Goal: Answer question/provide support

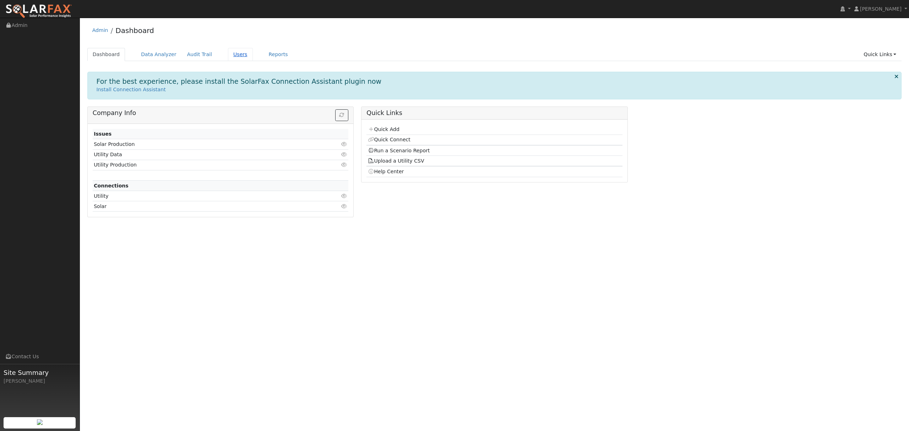
click at [228, 55] on link "Users" at bounding box center [240, 54] width 25 height 13
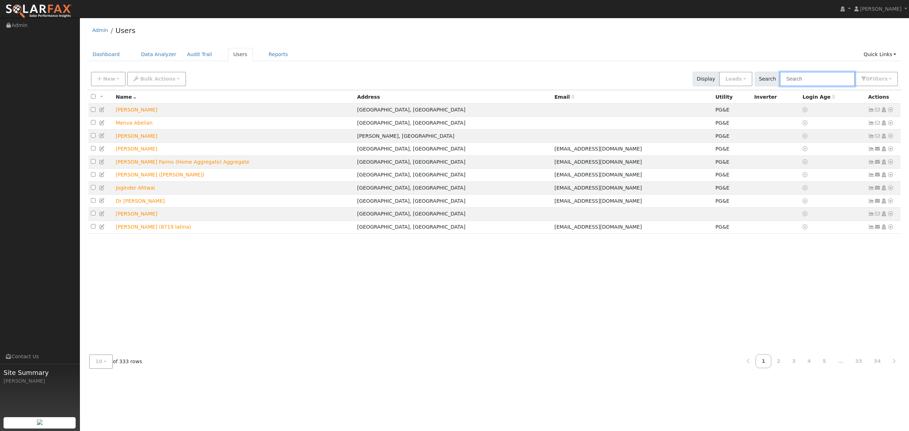
click at [825, 75] on input "text" at bounding box center [817, 79] width 75 height 15
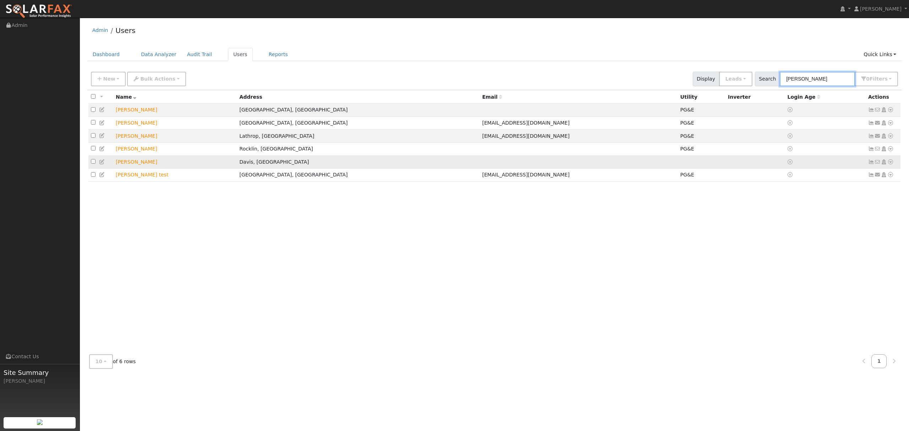
type input "[PERSON_NAME]"
click at [891, 163] on icon at bounding box center [891, 162] width 6 height 5
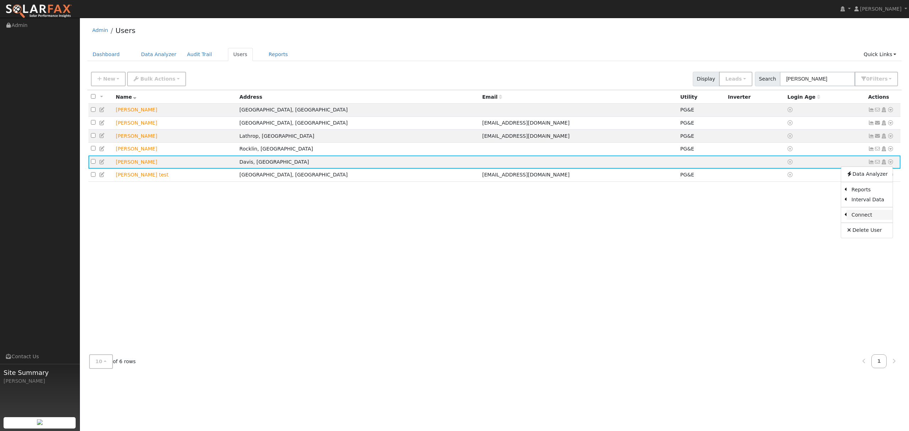
click at [866, 215] on link "Connect" at bounding box center [870, 215] width 46 height 10
click at [891, 161] on icon at bounding box center [891, 162] width 6 height 5
click at [819, 217] on link "Utility" at bounding box center [816, 216] width 49 height 10
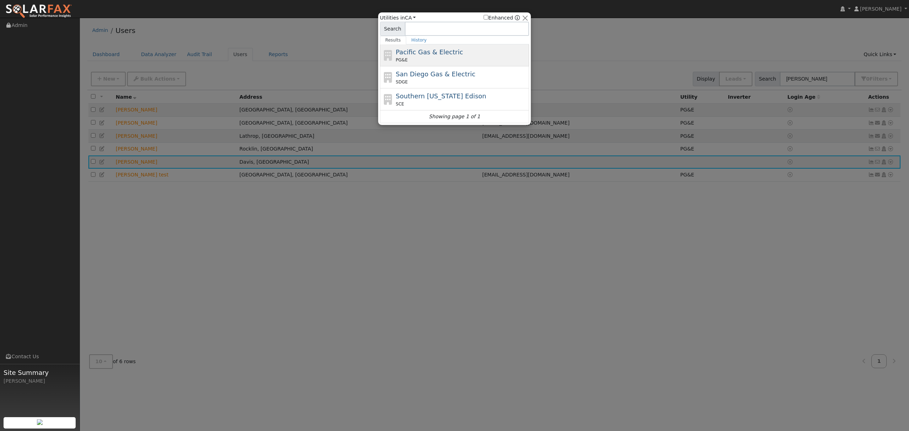
click at [403, 50] on span "Pacific Gas & Electric" at bounding box center [429, 51] width 67 height 7
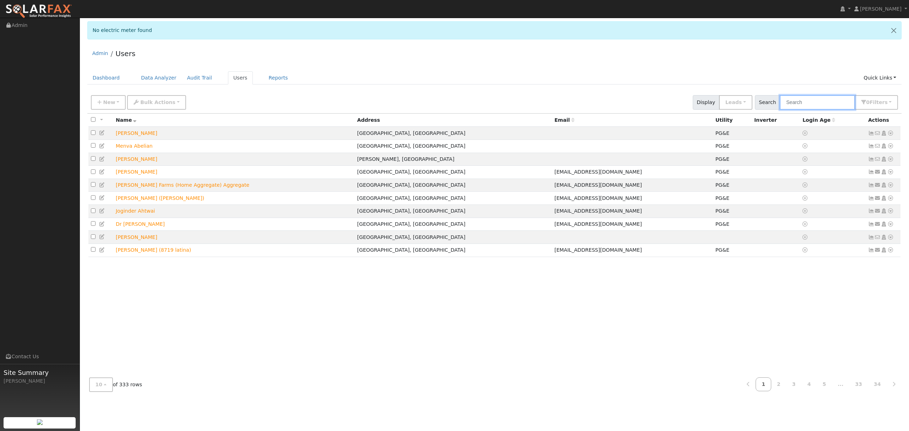
click at [828, 104] on input "text" at bounding box center [817, 102] width 75 height 15
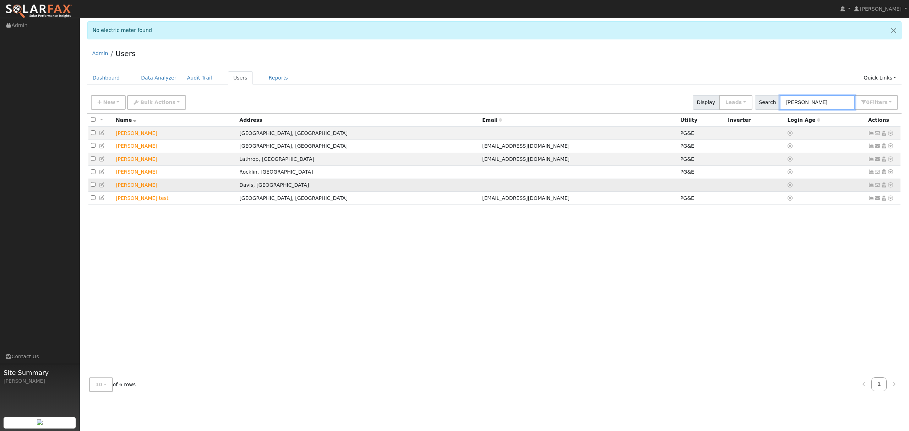
type input "[PERSON_NAME]"
click at [890, 187] on icon at bounding box center [891, 185] width 6 height 5
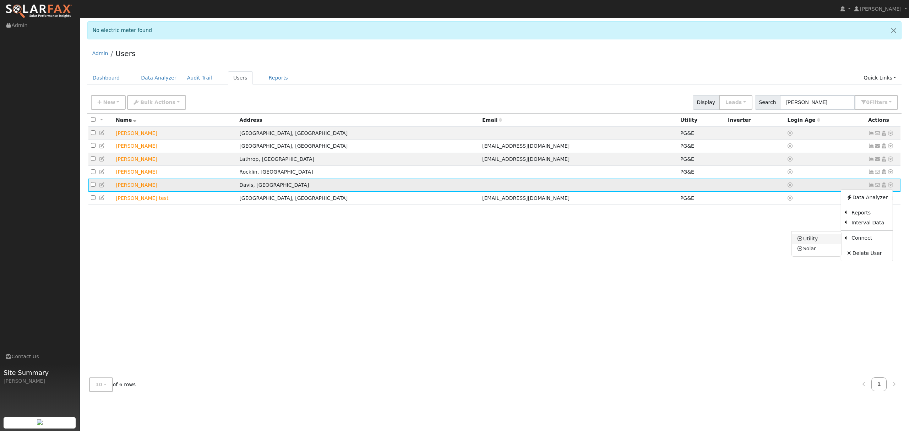
click at [821, 241] on link "Utility" at bounding box center [816, 239] width 49 height 10
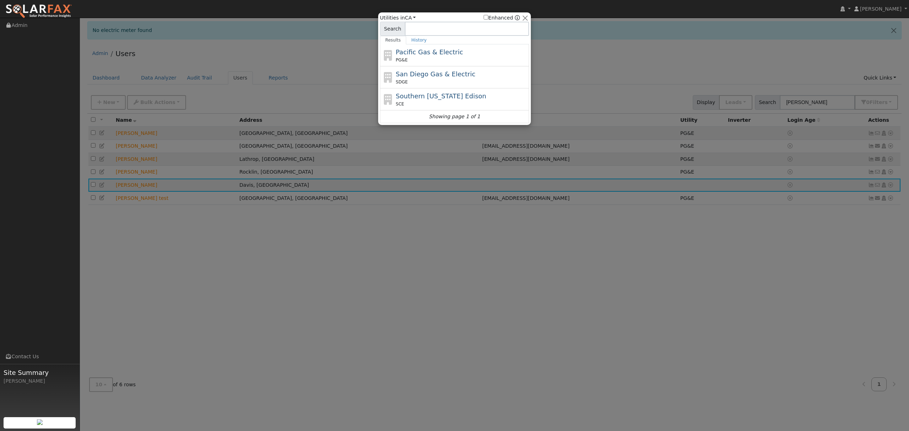
click at [444, 57] on div "Pacific Gas & Electric PG&E" at bounding box center [462, 55] width 132 height 16
